Goal: Communication & Community: Answer question/provide support

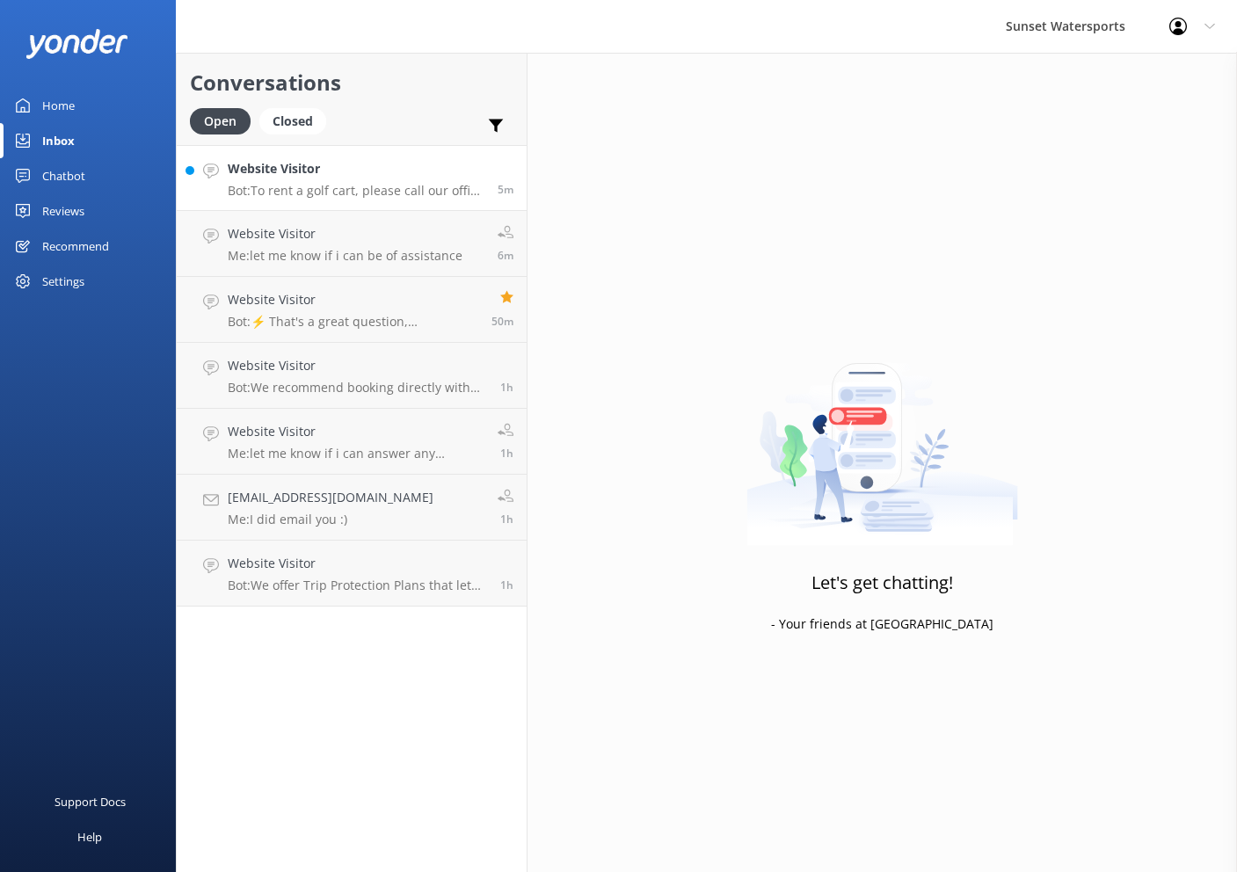
click at [419, 198] on link "Website Visitor Bot: To rent a golf cart, please call our office at [PHONE_NUMB…" at bounding box center [352, 178] width 350 height 66
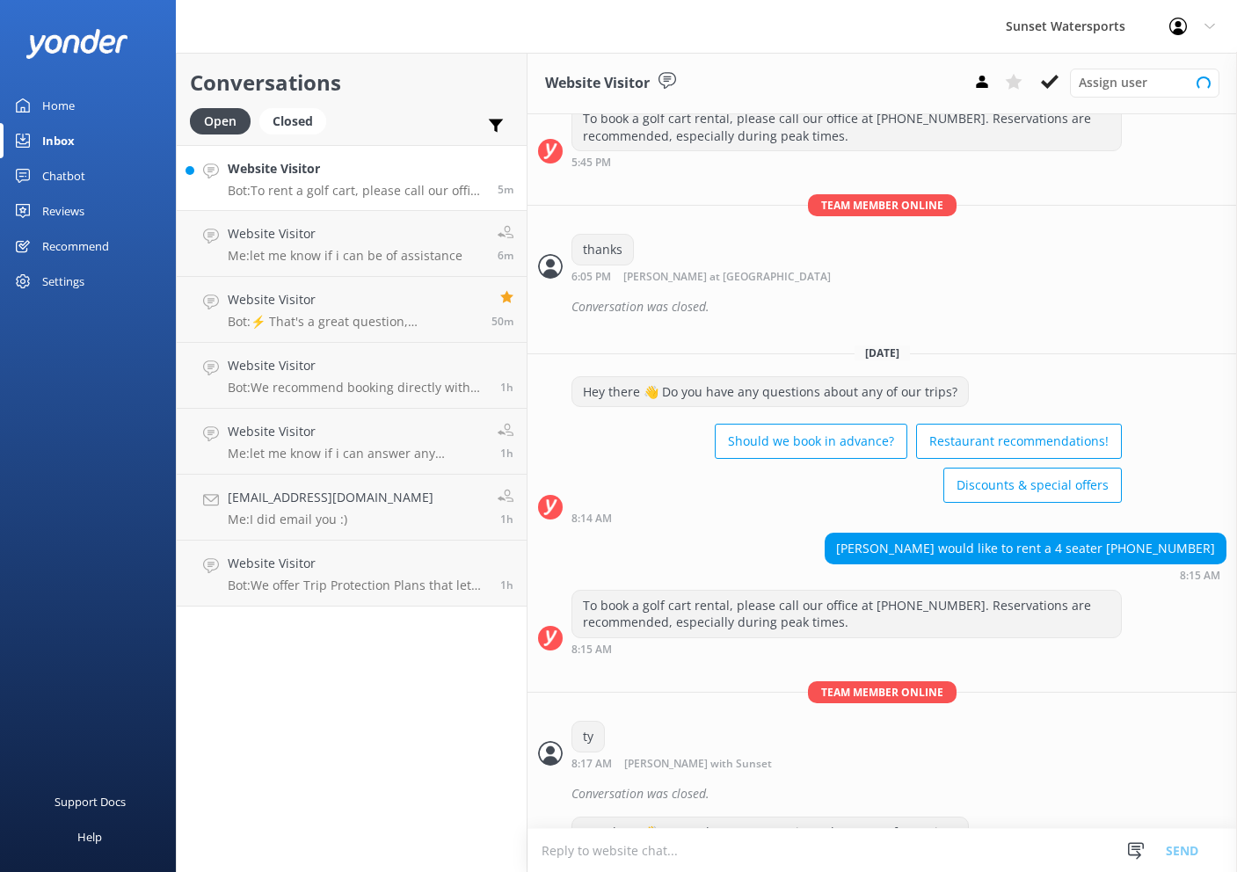
scroll to position [12566, 0]
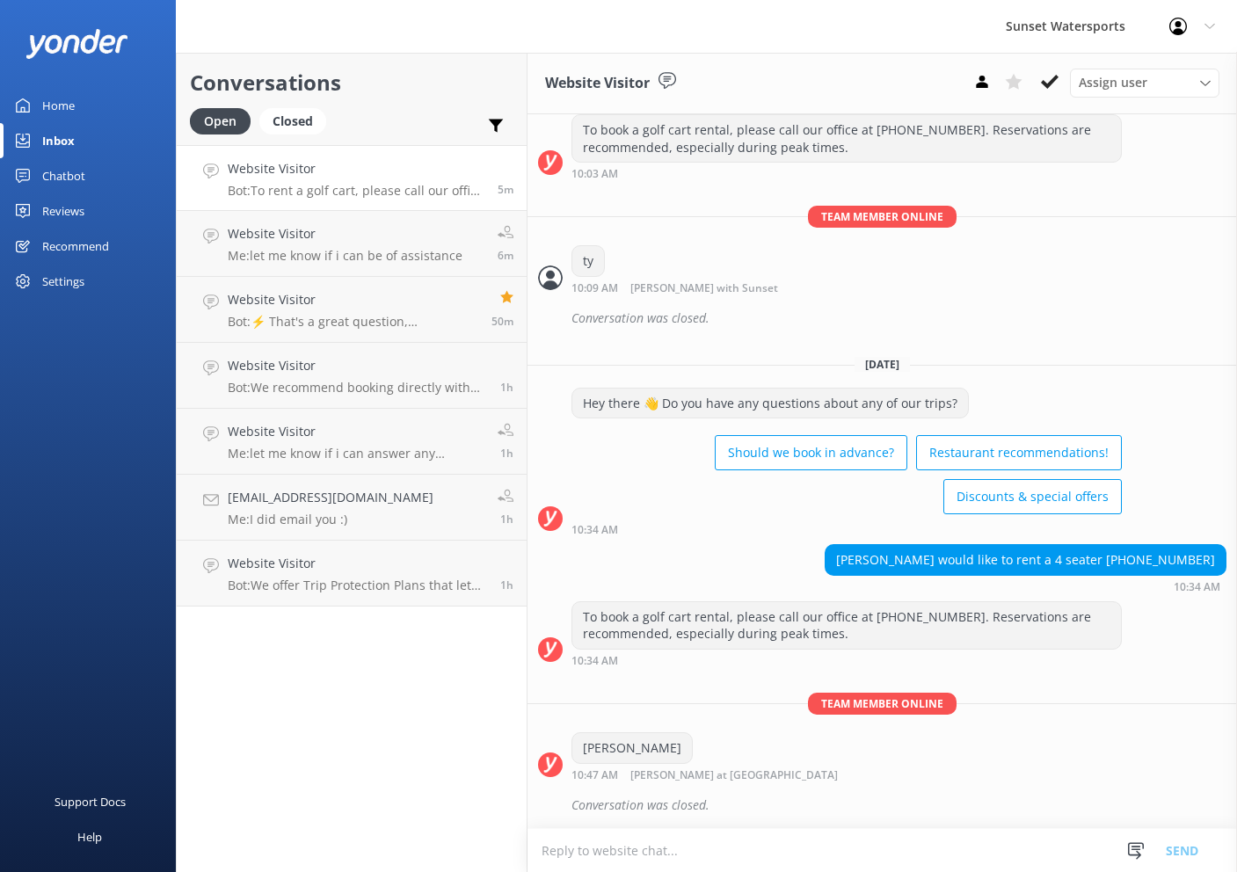
click at [796, 842] on textarea at bounding box center [883, 850] width 710 height 43
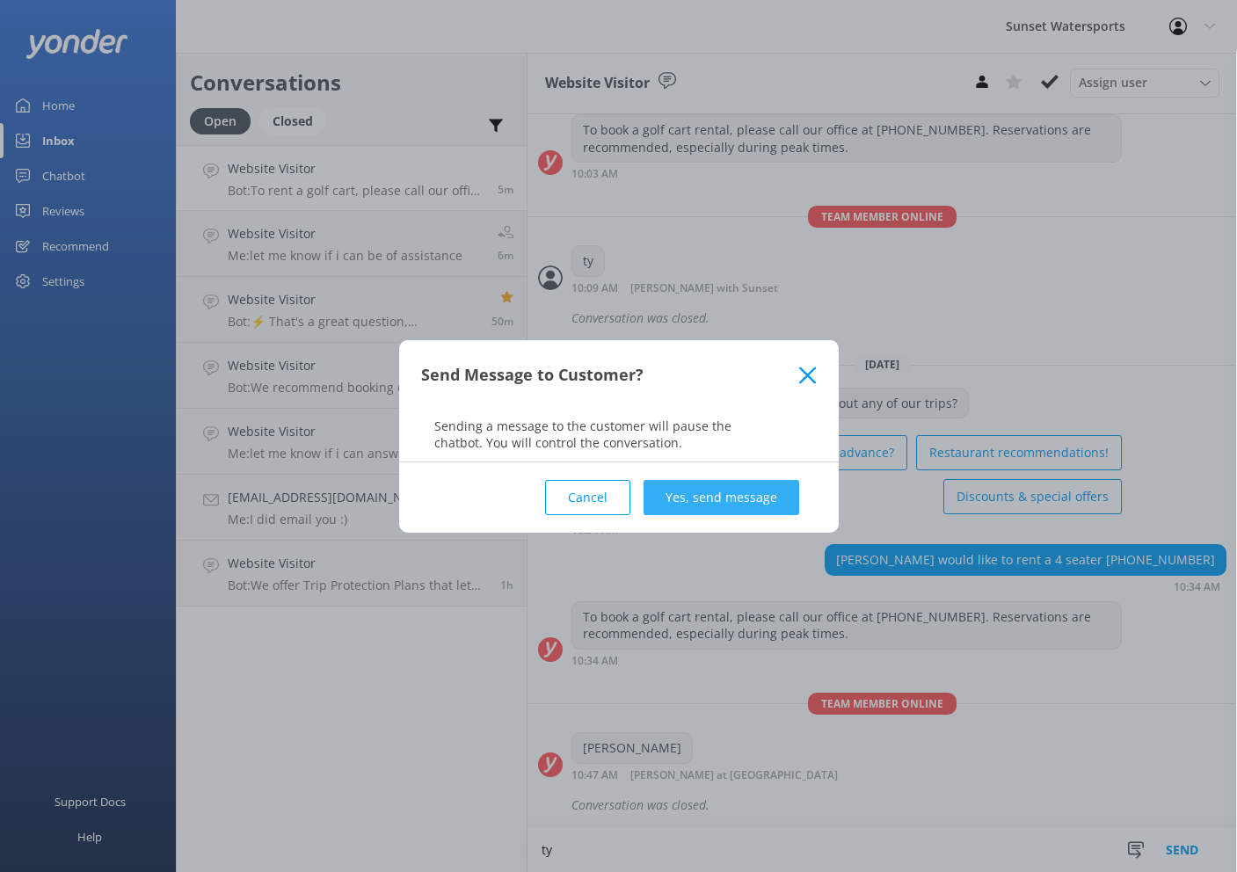
type textarea "ty"
click at [753, 495] on button "Yes, send message" at bounding box center [722, 497] width 156 height 35
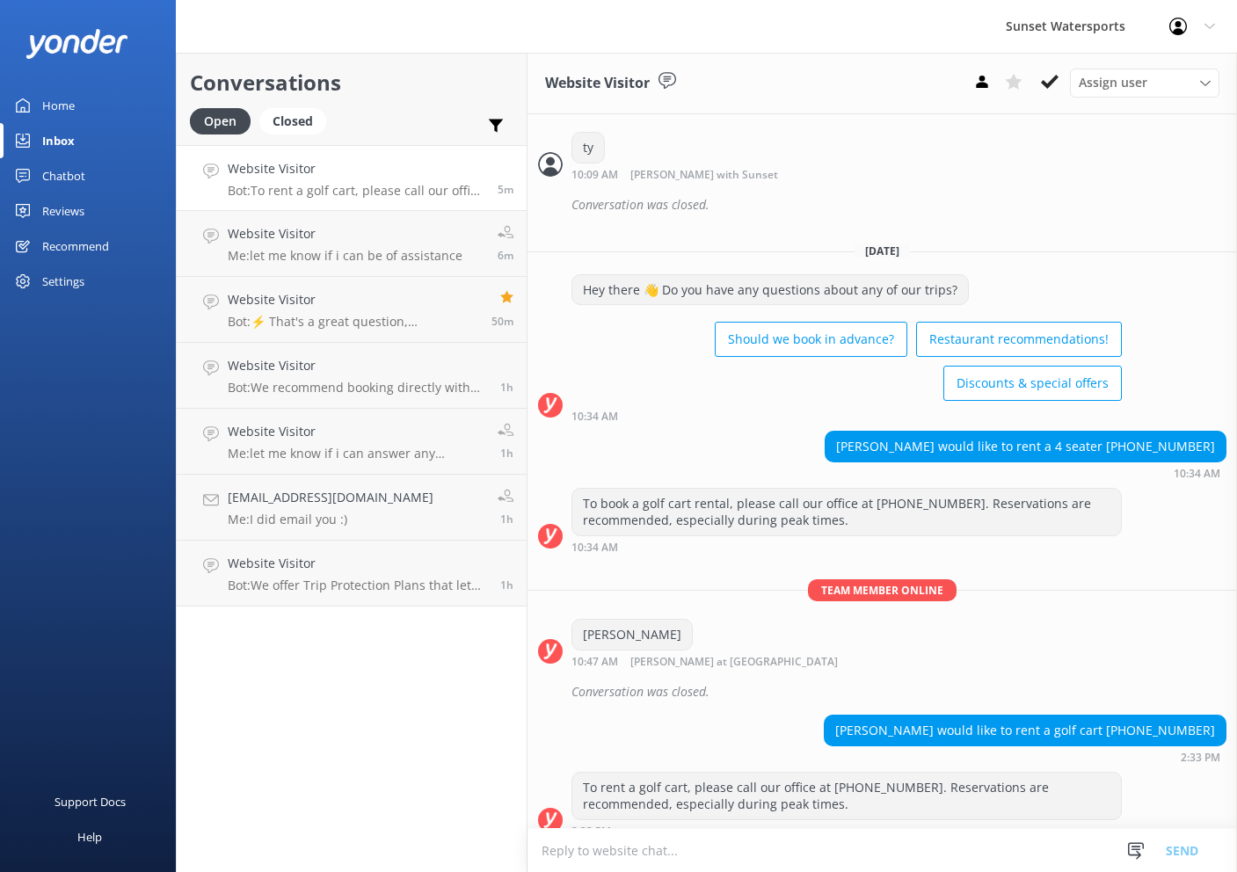
scroll to position [12681, 0]
